Goal: Task Accomplishment & Management: Manage account settings

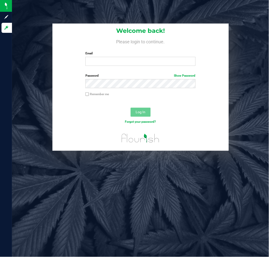
click at [119, 56] on label "Email" at bounding box center [141, 53] width 110 height 5
click at [119, 57] on input "Email" at bounding box center [141, 61] width 110 height 9
click at [119, 56] on label "Email" at bounding box center [141, 53] width 110 height 5
click at [119, 57] on input "Email" at bounding box center [141, 61] width 110 height 9
click at [108, 61] on input "Email" at bounding box center [141, 61] width 110 height 9
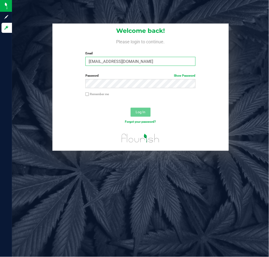
type input "[EMAIL_ADDRESS][DOMAIN_NAME]"
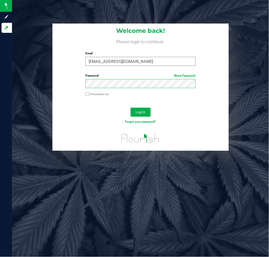
click at [131, 108] on button "Log In" at bounding box center [141, 112] width 20 height 9
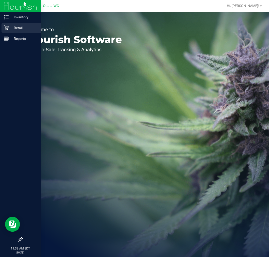
click at [9, 26] on p "Retail" at bounding box center [24, 28] width 30 height 6
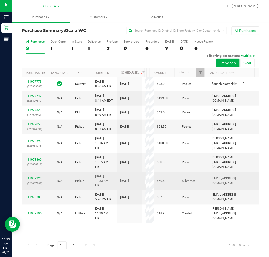
click at [37, 180] on link "11979223" at bounding box center [35, 178] width 14 height 4
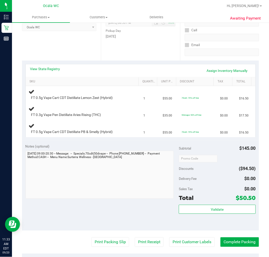
scroll to position [76, 0]
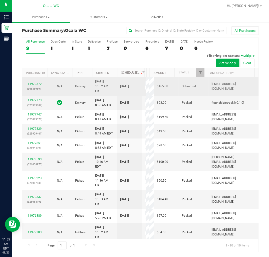
click at [33, 91] on p "(306369691)" at bounding box center [34, 88] width 19 height 5
drag, startPoint x: 33, startPoint y: 95, endPoint x: 36, endPoint y: 93, distance: 3.8
click at [34, 91] on div "11979372 (306369691)" at bounding box center [34, 87] width 19 height 10
click at [36, 86] on link "11979372" at bounding box center [35, 84] width 14 height 4
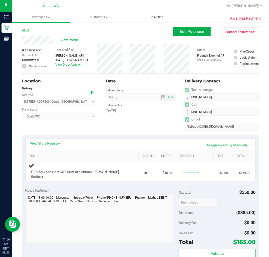
click at [27, 30] on link "Back" at bounding box center [26, 30] width 8 height 4
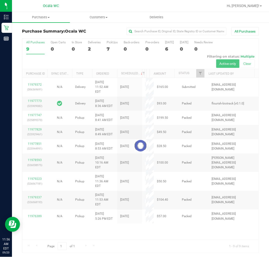
click at [33, 94] on div at bounding box center [140, 146] width 237 height 214
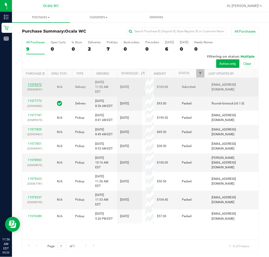
click at [31, 86] on link "11979372" at bounding box center [35, 85] width 14 height 4
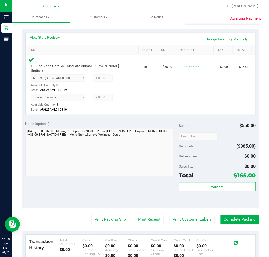
scroll to position [167, 0]
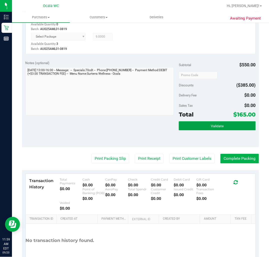
click at [221, 121] on button "Validate" at bounding box center [217, 125] width 77 height 9
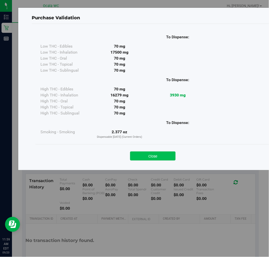
click at [151, 154] on button "Close" at bounding box center [153, 155] width 46 height 9
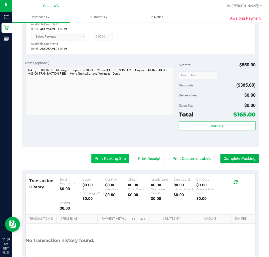
click at [93, 154] on button "Print Packing Slip" at bounding box center [111, 159] width 38 height 10
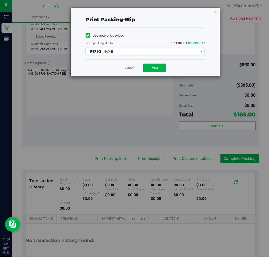
click at [142, 51] on span "[PERSON_NAME]" at bounding box center [142, 51] width 113 height 7
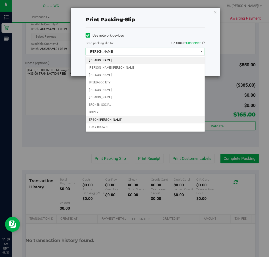
click at [109, 121] on li "EPSON-[PERSON_NAME]" at bounding box center [145, 120] width 119 height 8
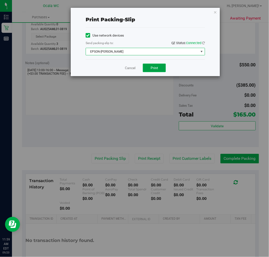
click at [161, 69] on button "Print" at bounding box center [154, 68] width 23 height 9
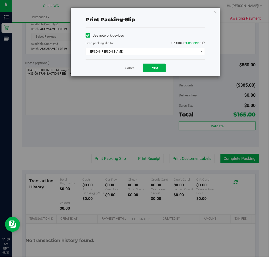
click at [156, 73] on div "Cancel Print" at bounding box center [146, 67] width 120 height 17
click at [154, 69] on span "Print" at bounding box center [155, 68] width 8 height 4
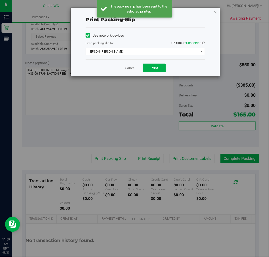
click at [216, 9] on icon "button" at bounding box center [216, 12] width 4 height 6
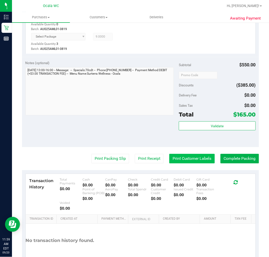
click at [191, 154] on button "Print Customer Labels" at bounding box center [193, 159] width 46 height 10
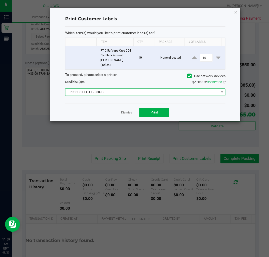
click at [131, 91] on span "PRODUCT LABEL - 300dpi" at bounding box center [145, 92] width 161 height 8
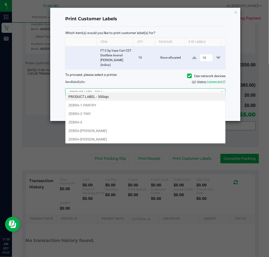
scroll to position [8, 161]
click at [100, 137] on li "ZEBRA-[PERSON_NAME]" at bounding box center [146, 139] width 160 height 9
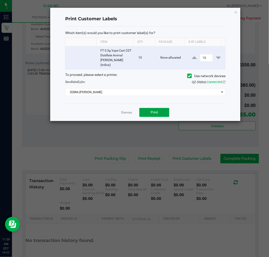
click at [156, 110] on span "Print" at bounding box center [155, 112] width 8 height 4
click at [127, 110] on link "Dismiss" at bounding box center [126, 112] width 11 height 4
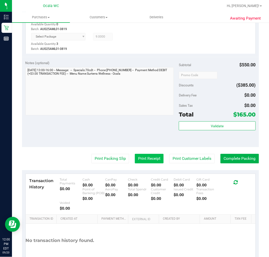
click at [141, 154] on button "Print Receipt" at bounding box center [149, 159] width 29 height 10
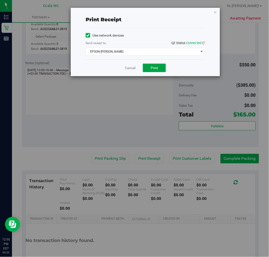
click at [156, 70] on span "Print" at bounding box center [155, 68] width 8 height 4
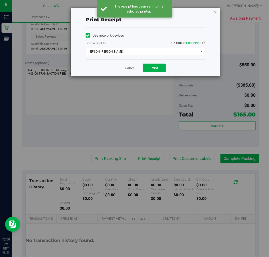
click at [215, 12] on icon "button" at bounding box center [216, 12] width 4 height 6
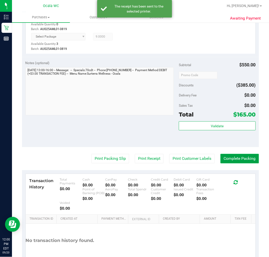
click at [232, 154] on button "Complete Packing" at bounding box center [240, 159] width 39 height 10
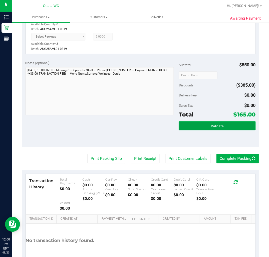
click at [209, 123] on button "Validate" at bounding box center [217, 125] width 77 height 9
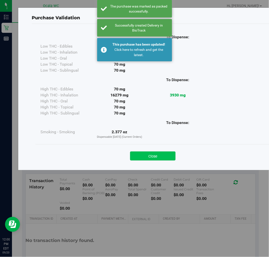
click at [154, 158] on button "Close" at bounding box center [153, 155] width 46 height 9
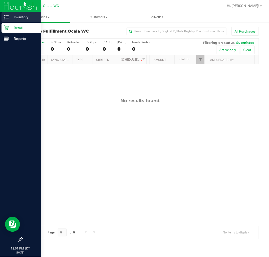
click at [16, 20] on p "Inventory" at bounding box center [24, 17] width 30 height 6
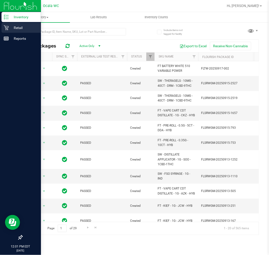
click at [3, 29] on div "Retail" at bounding box center [22, 28] width 40 height 10
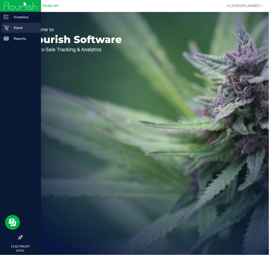
click at [10, 29] on p "Retail" at bounding box center [24, 28] width 30 height 6
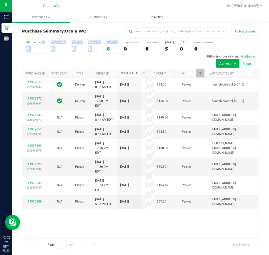
click at [106, 50] on div "All Purchases 8 Open Carts 0 In Store 0 Deliveries 2 PickUps 6 Back-orders 0 Pr…" at bounding box center [140, 54] width 237 height 31
click at [107, 50] on div "6" at bounding box center [112, 49] width 11 height 6
click at [0, 0] on input "PickUps 6" at bounding box center [0, 0] width 0 height 0
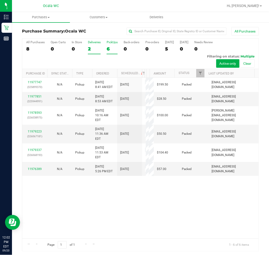
click at [98, 44] on label "Deliveries 2" at bounding box center [94, 48] width 13 height 14
click at [0, 0] on input "Deliveries 2" at bounding box center [0, 0] width 0 height 0
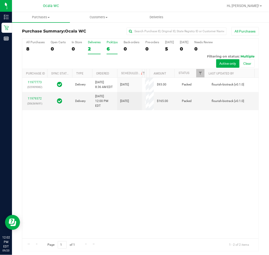
click at [111, 50] on div "6" at bounding box center [112, 49] width 11 height 6
click at [0, 0] on input "PickUps 6" at bounding box center [0, 0] width 0 height 0
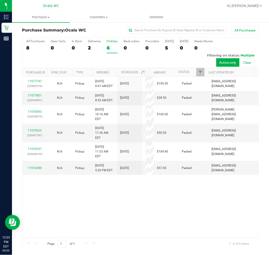
scroll to position [1, 0]
click at [97, 45] on div "2" at bounding box center [94, 48] width 13 height 6
click at [0, 0] on input "Deliveries 2" at bounding box center [0, 0] width 0 height 0
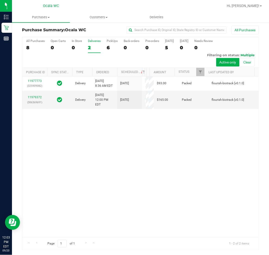
click at [104, 43] on div "All Purchases 8 Open Carts 0 In Store 0 Deliveries 2 PickUps 6 Back-orders 0 Pr…" at bounding box center [140, 52] width 237 height 31
click at [107, 43] on label "PickUps 6" at bounding box center [112, 46] width 11 height 14
click at [0, 0] on input "PickUps 6" at bounding box center [0, 0] width 0 height 0
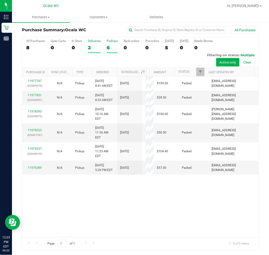
click at [88, 41] on div "Deliveries" at bounding box center [94, 41] width 13 height 4
click at [0, 0] on input "Deliveries 2" at bounding box center [0, 0] width 0 height 0
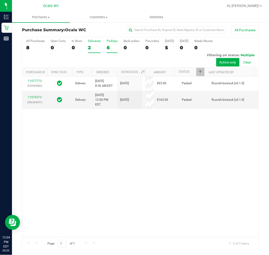
click at [115, 49] on div "6" at bounding box center [112, 48] width 11 height 6
click at [0, 0] on input "PickUps 6" at bounding box center [0, 0] width 0 height 0
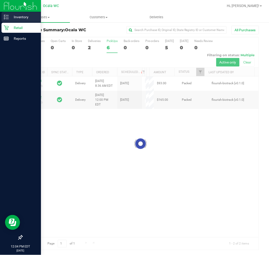
click at [11, 16] on p "Inventory" at bounding box center [24, 17] width 30 height 6
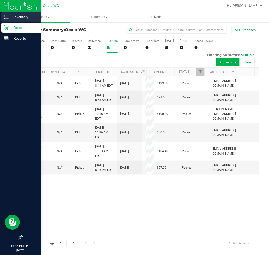
click at [3, 13] on div "Inventory" at bounding box center [22, 17] width 40 height 10
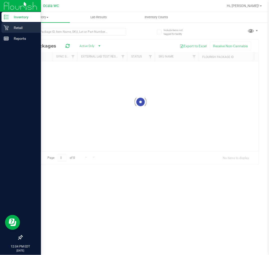
click at [11, 29] on p "Retail" at bounding box center [24, 28] width 30 height 6
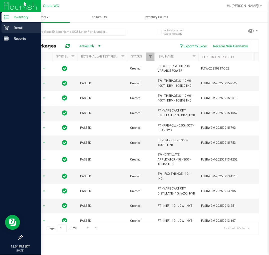
click at [14, 29] on p "Retail" at bounding box center [24, 28] width 30 height 6
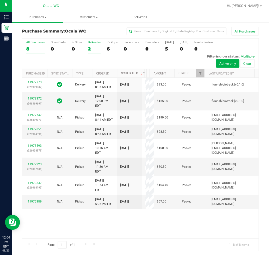
click at [99, 51] on div "2" at bounding box center [94, 49] width 13 height 6
click at [0, 0] on input "Deliveries 2" at bounding box center [0, 0] width 0 height 0
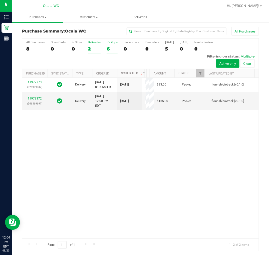
click at [109, 49] on div "6" at bounding box center [112, 49] width 11 height 6
click at [0, 0] on input "PickUps 6" at bounding box center [0, 0] width 0 height 0
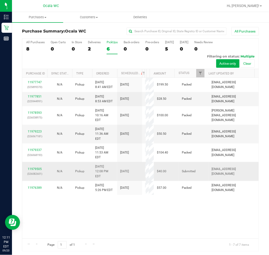
click at [36, 172] on p "(326082601)" at bounding box center [34, 174] width 19 height 5
click at [35, 167] on link "11979505" at bounding box center [35, 169] width 14 height 4
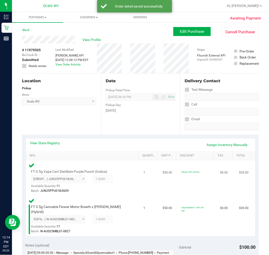
scroll to position [111, 0]
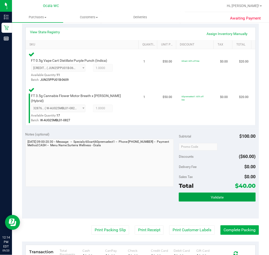
click at [204, 193] on button "Validate" at bounding box center [217, 197] width 77 height 9
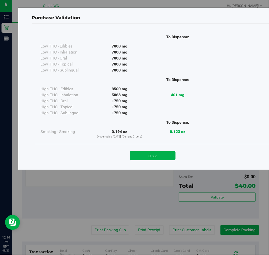
drag, startPoint x: 164, startPoint y: 150, endPoint x: 161, endPoint y: 151, distance: 3.6
click at [161, 151] on div "Close" at bounding box center [153, 154] width 228 height 13
click at [155, 155] on button "Close" at bounding box center [153, 155] width 46 height 9
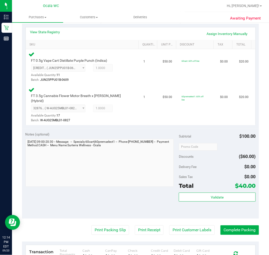
click at [110, 231] on purchase-details "Back Edit Purchase Cancel Purchase View Profile # 11979505 BioTrack ID: - Submi…" at bounding box center [140, 132] width 237 height 433
click at [110, 226] on button "Print Packing Slip" at bounding box center [111, 231] width 38 height 10
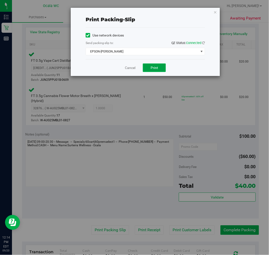
click at [150, 65] on button "Print" at bounding box center [154, 68] width 23 height 9
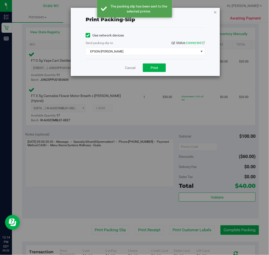
click at [216, 11] on icon "button" at bounding box center [216, 12] width 4 height 6
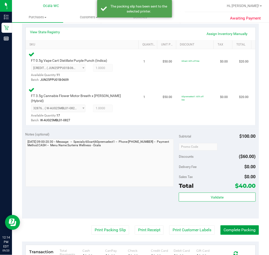
click at [236, 226] on button "Complete Packing" at bounding box center [240, 231] width 39 height 10
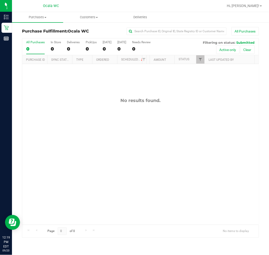
click at [0, 0] on img at bounding box center [0, 0] width 0 height 0
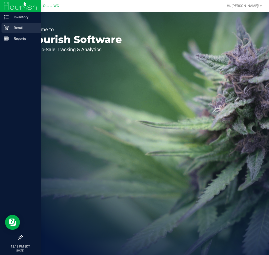
click at [14, 29] on p "Retail" at bounding box center [24, 28] width 30 height 6
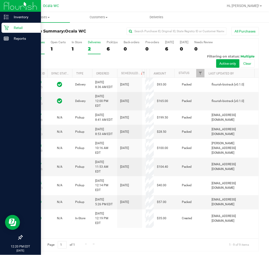
click at [94, 47] on div "2" at bounding box center [94, 49] width 13 height 6
click at [0, 0] on input "Deliveries 2" at bounding box center [0, 0] width 0 height 0
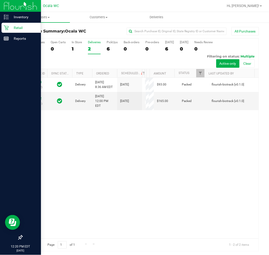
click at [109, 48] on div "6" at bounding box center [112, 49] width 11 height 6
click at [0, 0] on input "PickUps 6" at bounding box center [0, 0] width 0 height 0
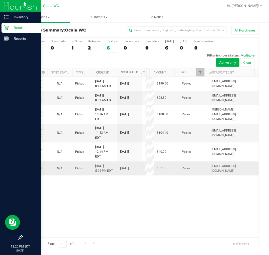
scroll to position [1, 0]
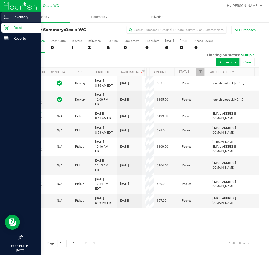
click at [10, 16] on p "Inventory" at bounding box center [24, 17] width 30 height 6
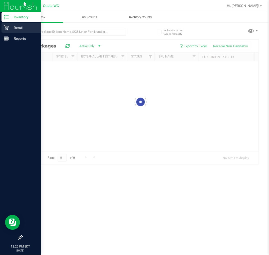
click at [29, 30] on p "Retail" at bounding box center [24, 28] width 30 height 6
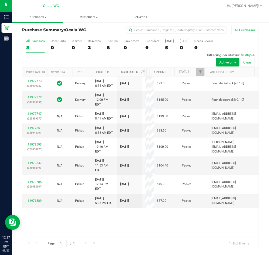
click at [95, 58] on div "All Purchases 8 Open Carts 0 In Store 0 Deliveries 2 PickUps 6 Back-orders 0 Pr…" at bounding box center [140, 52] width 237 height 31
click at [117, 42] on div "PickUps" at bounding box center [112, 41] width 11 height 4
click at [0, 0] on input "PickUps 6" at bounding box center [0, 0] width 0 height 0
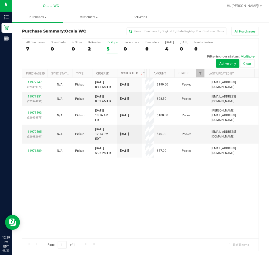
click at [99, 181] on div "11977747 (325899370) N/A Pickup 9/20/2025 8:41 AM EDT 9/20/2025 $199.50 Packed …" at bounding box center [140, 158] width 237 height 161
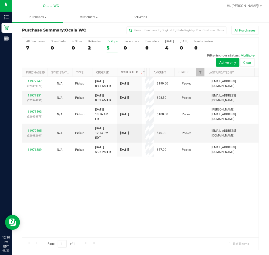
scroll to position [1, 0]
click at [86, 201] on div "11977747 (325899370) N/A Pickup 9/20/2025 8:41 AM EDT 9/20/2025 $199.50 Packed …" at bounding box center [140, 157] width 237 height 161
click at [157, 209] on div "11977747 (325899370) N/A Pickup 9/20/2025 8:41 AM EDT 9/20/2025 $199.50 Packed …" at bounding box center [140, 157] width 237 height 161
click at [95, 46] on div "2" at bounding box center [94, 48] width 13 height 6
click at [0, 0] on input "Deliveries 2" at bounding box center [0, 0] width 0 height 0
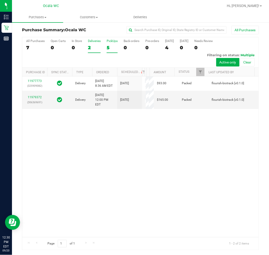
click at [108, 42] on div "PickUps" at bounding box center [112, 41] width 11 height 4
click at [0, 0] on input "PickUps 5" at bounding box center [0, 0] width 0 height 0
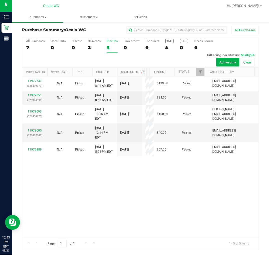
click at [76, 220] on div "11977747 (325899370) N/A Pickup 9/20/2025 8:41 AM EDT 9/20/2025 $199.50 Packed …" at bounding box center [140, 157] width 237 height 161
click at [91, 52] on label "Deliveries 2" at bounding box center [94, 46] width 13 height 14
click at [0, 0] on input "Deliveries 2" at bounding box center [0, 0] width 0 height 0
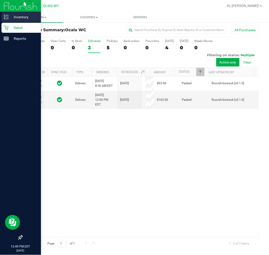
click at [11, 14] on p "Inventory" at bounding box center [24, 17] width 30 height 6
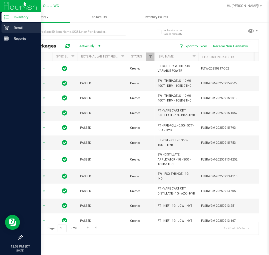
click at [11, 28] on p "Retail" at bounding box center [24, 28] width 30 height 6
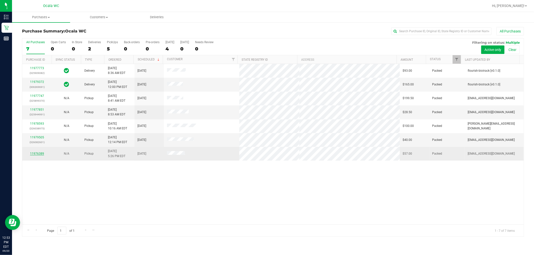
click at [36, 153] on link "11976389" at bounding box center [37, 154] width 14 height 4
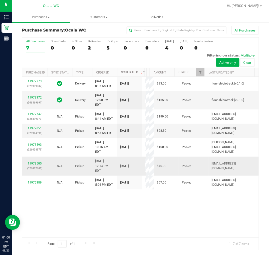
scroll to position [1, 0]
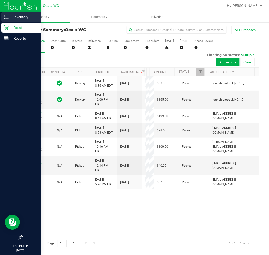
click at [5, 18] on icon at bounding box center [4, 18] width 1 height 1
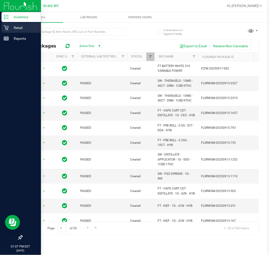
click at [11, 26] on p "Retail" at bounding box center [24, 28] width 30 height 6
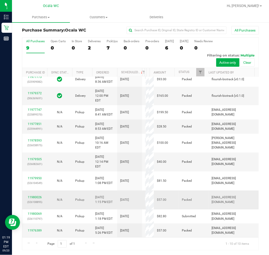
scroll to position [1, 0]
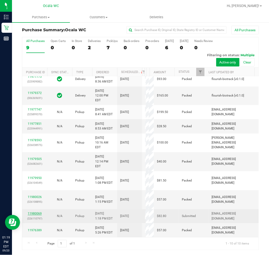
click at [35, 212] on link "11980069" at bounding box center [35, 214] width 14 height 4
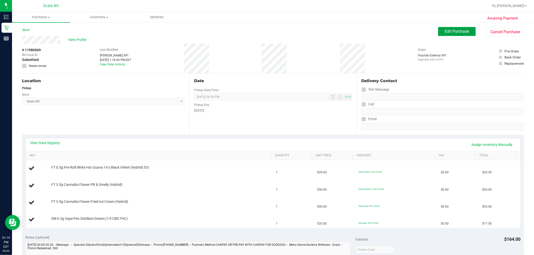
click at [269, 30] on span "Edit Purchase" at bounding box center [456, 31] width 24 height 5
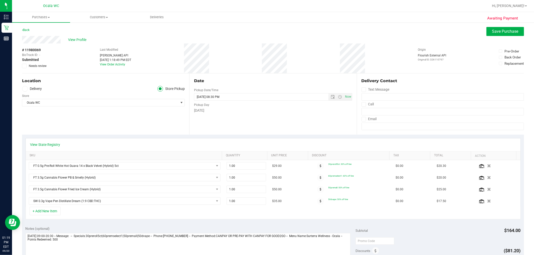
scroll to position [56, 0]
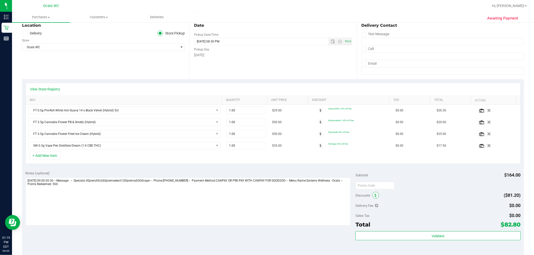
click at [269, 194] on icon at bounding box center [375, 196] width 2 height 4
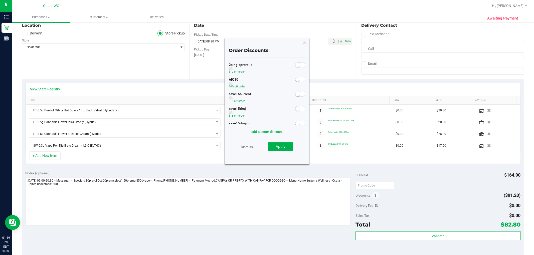
click at [269, 77] on div at bounding box center [300, 79] width 10 height 6
click at [269, 77] on small at bounding box center [297, 79] width 5 height 5
click at [269, 145] on span "Apply" at bounding box center [280, 147] width 10 height 5
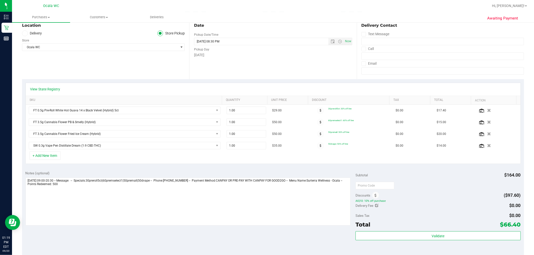
scroll to position [0, 0]
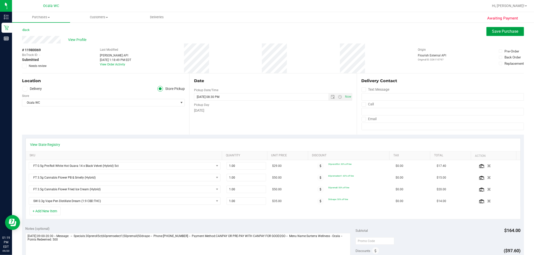
click at [269, 28] on button "Save Purchase" at bounding box center [505, 31] width 38 height 9
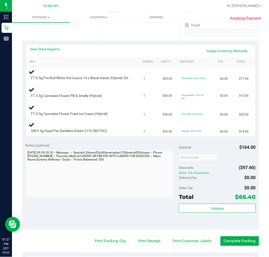
scroll to position [99, 0]
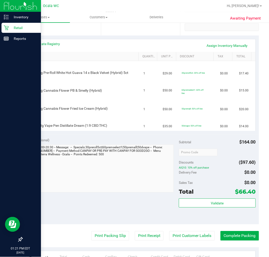
click at [7, 27] on icon at bounding box center [6, 27] width 5 height 5
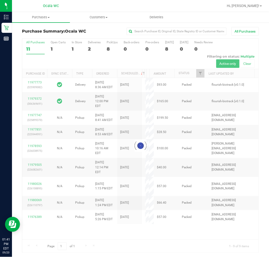
click at [107, 51] on div at bounding box center [140, 146] width 237 height 214
click at [109, 48] on div at bounding box center [140, 146] width 237 height 214
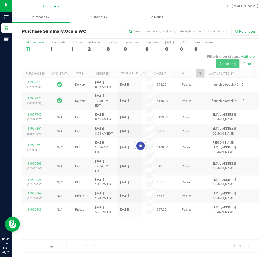
click at [109, 48] on div at bounding box center [140, 146] width 237 height 214
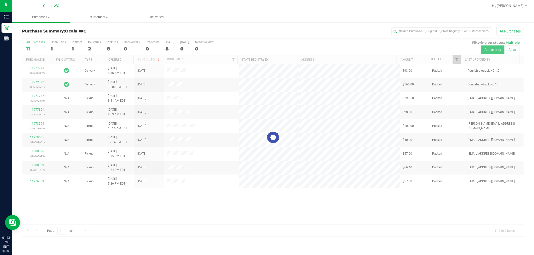
click at [269, 210] on div at bounding box center [272, 138] width 501 height 198
